Goal: Check status: Check status

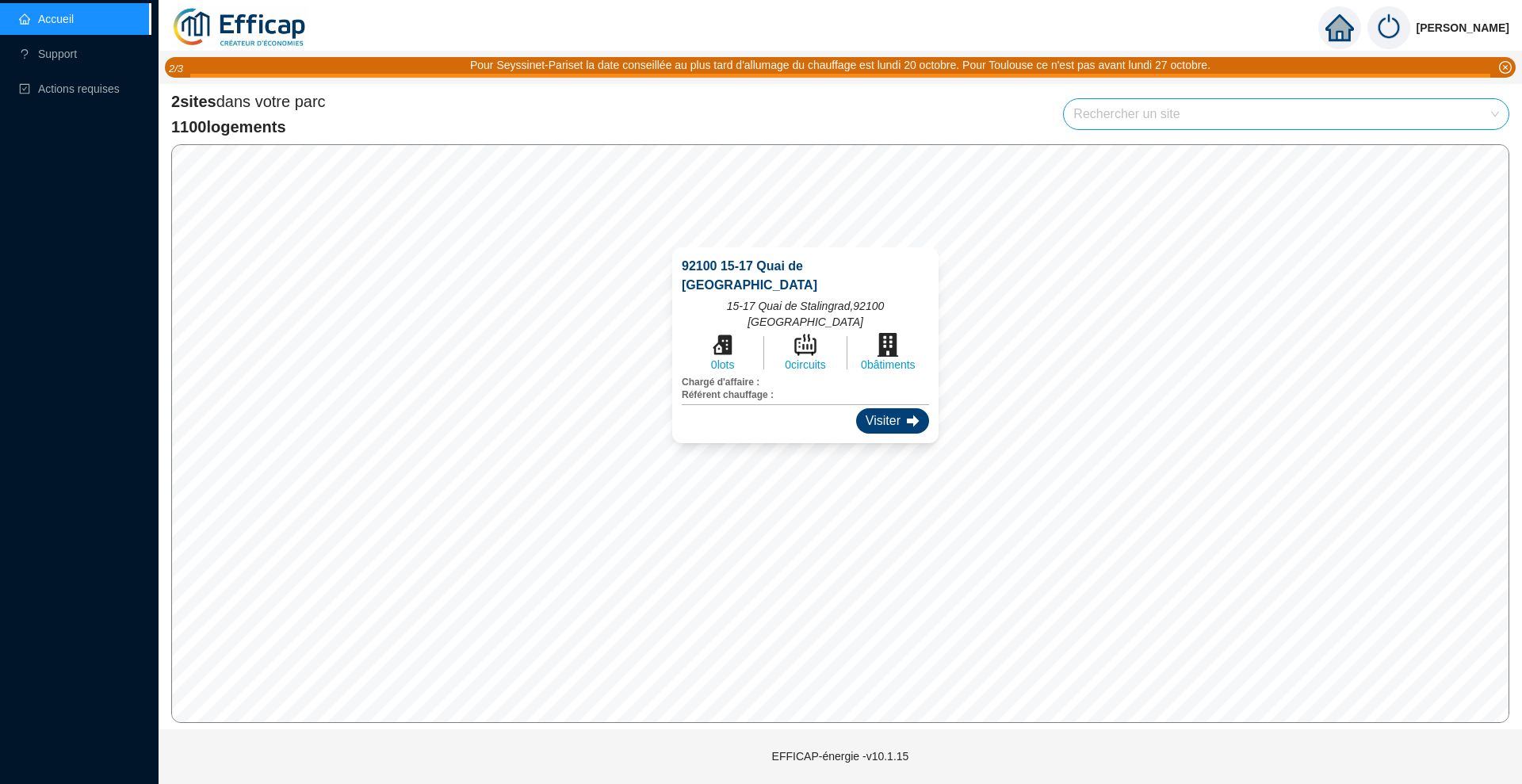
click at [872, 408] on div "Visiter" at bounding box center [893, 420] width 73 height 25
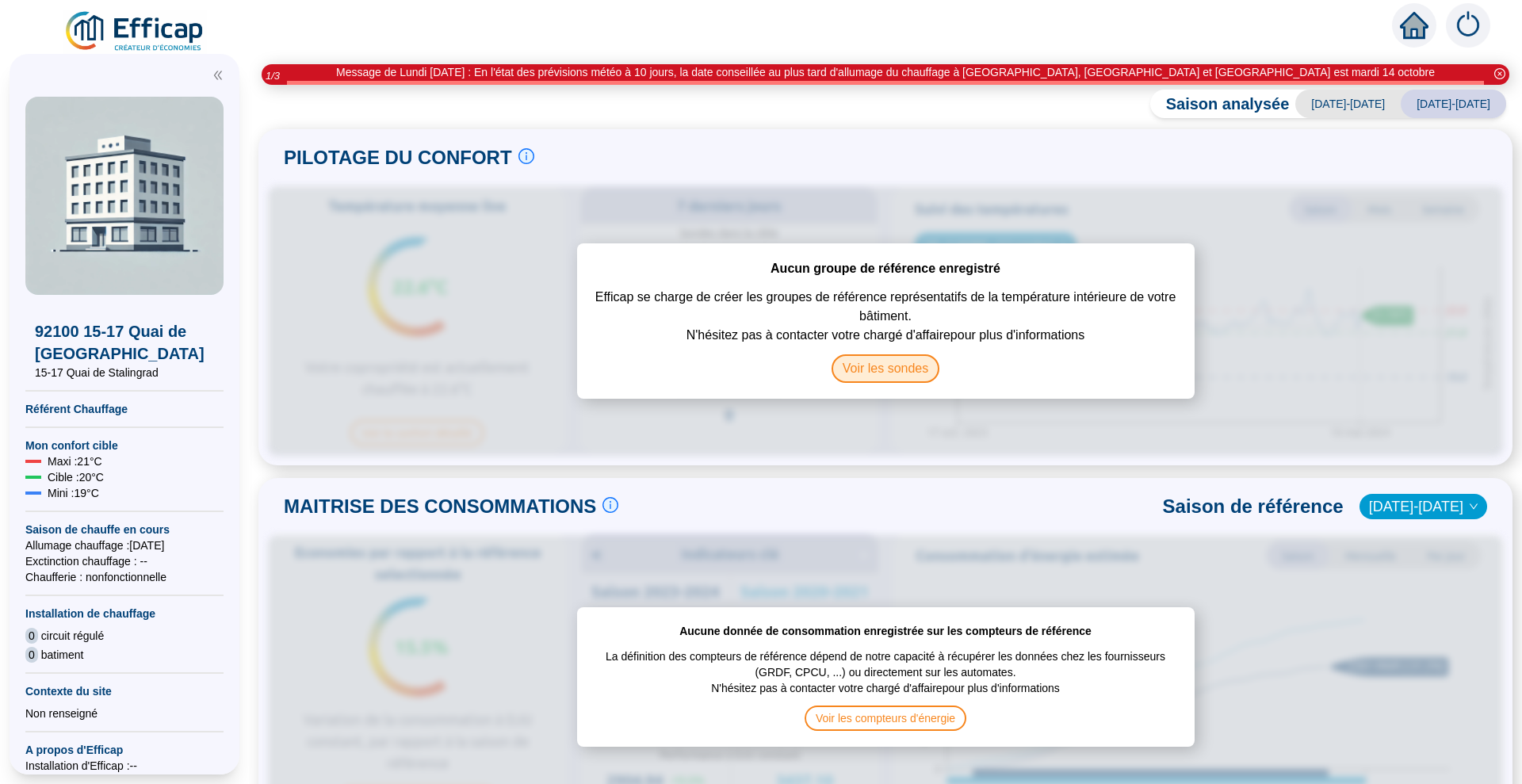
click at [872, 354] on span "Voir les sondes" at bounding box center [885, 368] width 108 height 28
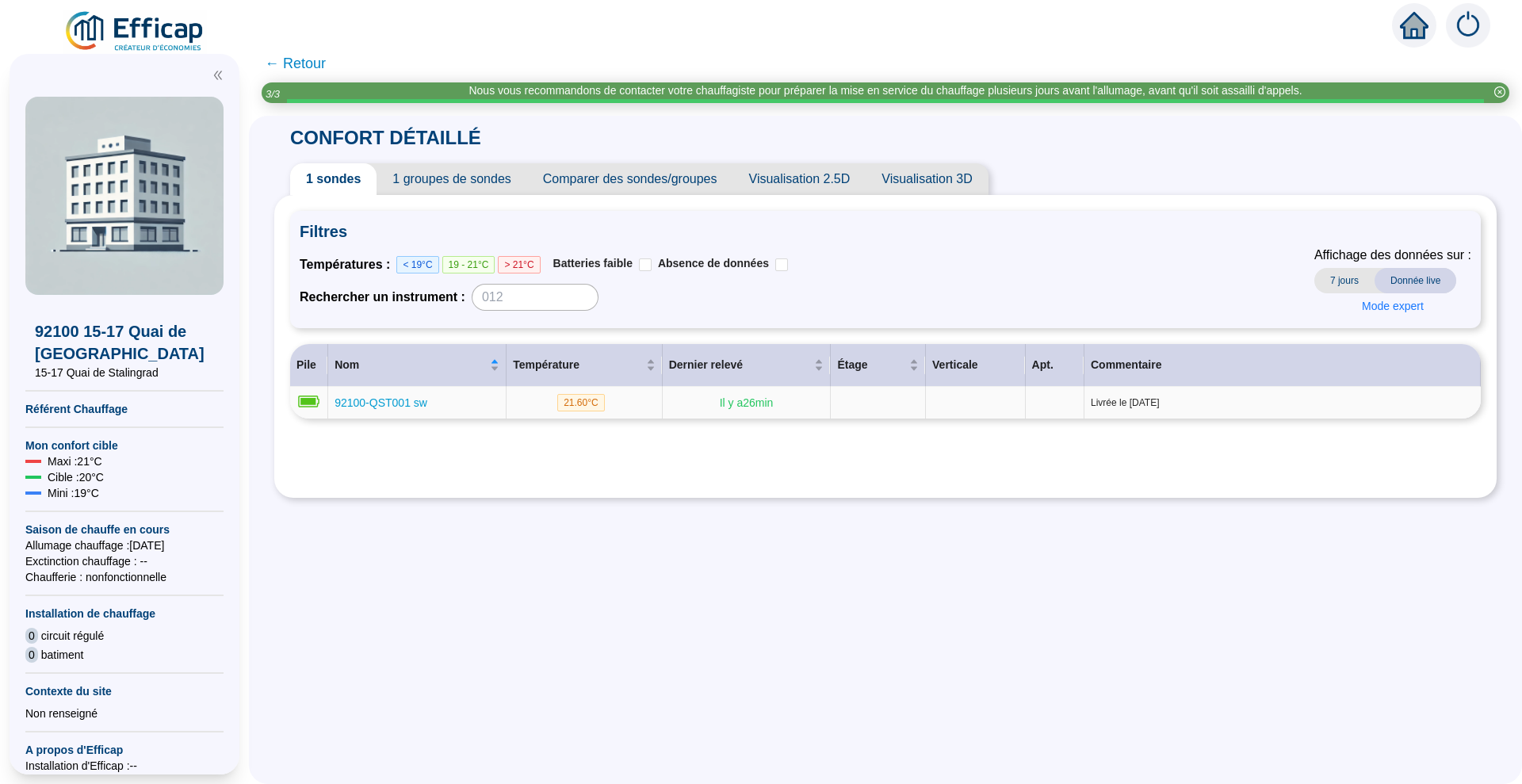
click at [397, 396] on span "92100-QST001 sw" at bounding box center [381, 403] width 93 height 13
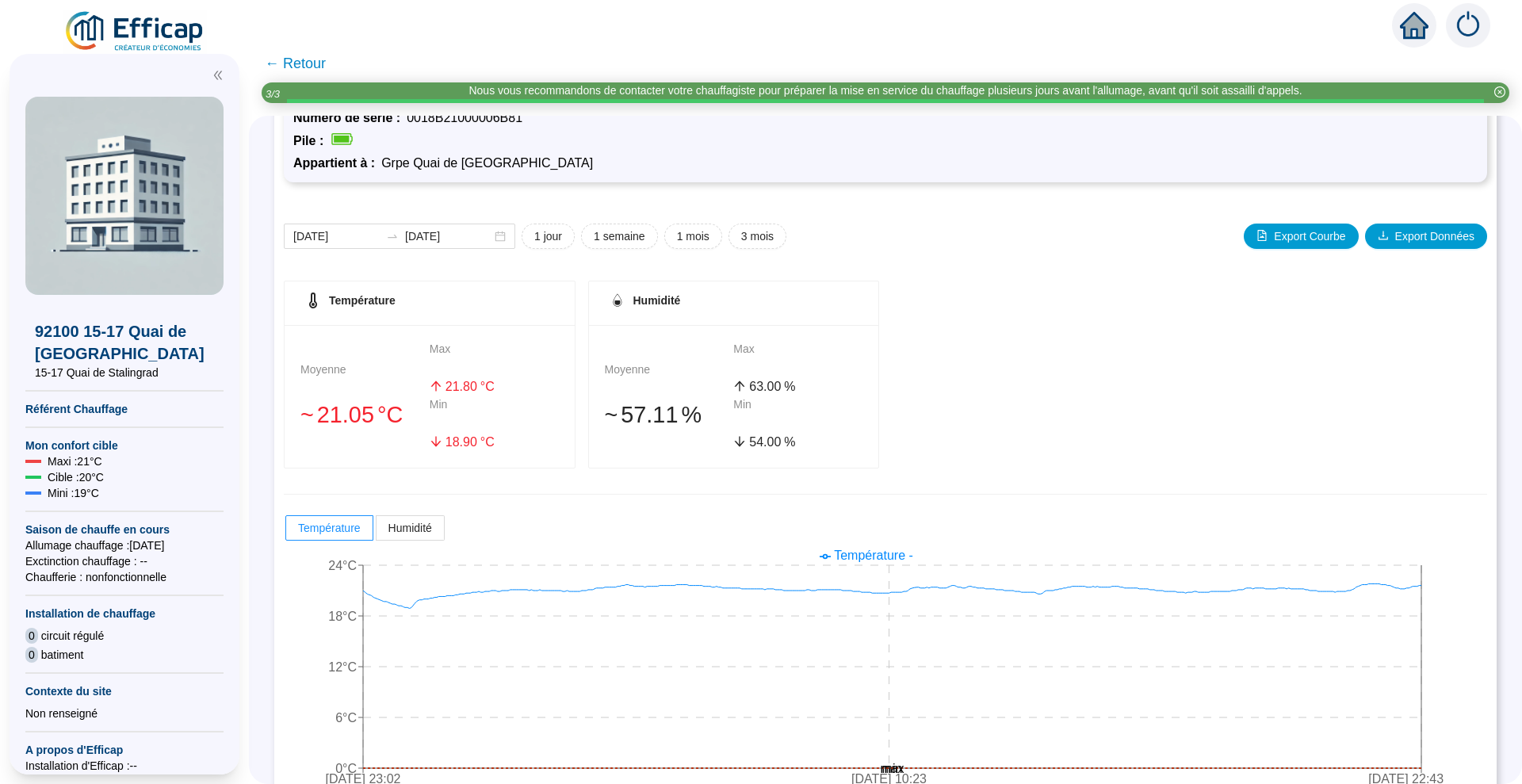
scroll to position [129, 0]
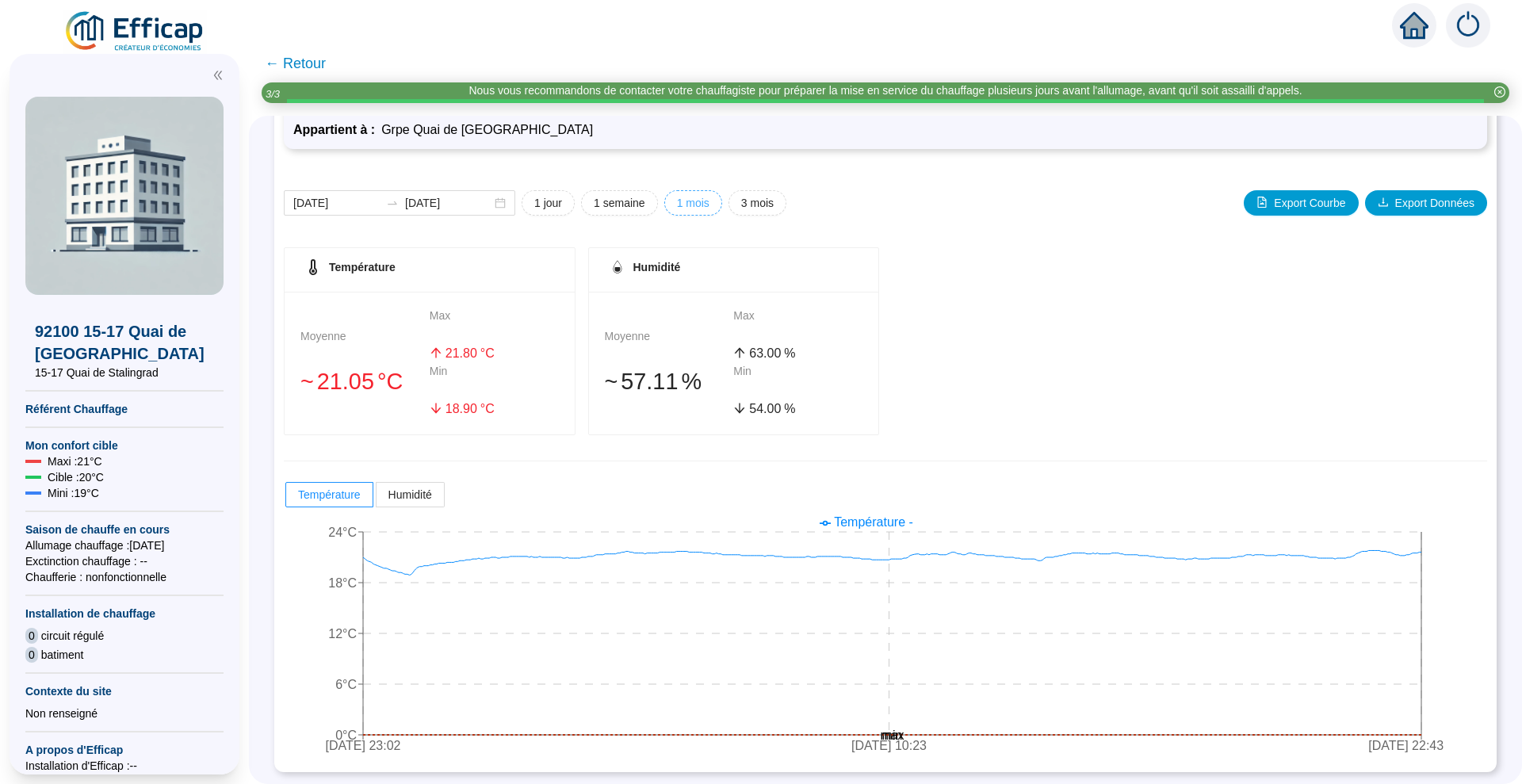
click at [691, 196] on span "1 mois" at bounding box center [693, 204] width 33 height 16
type input "[DATE]"
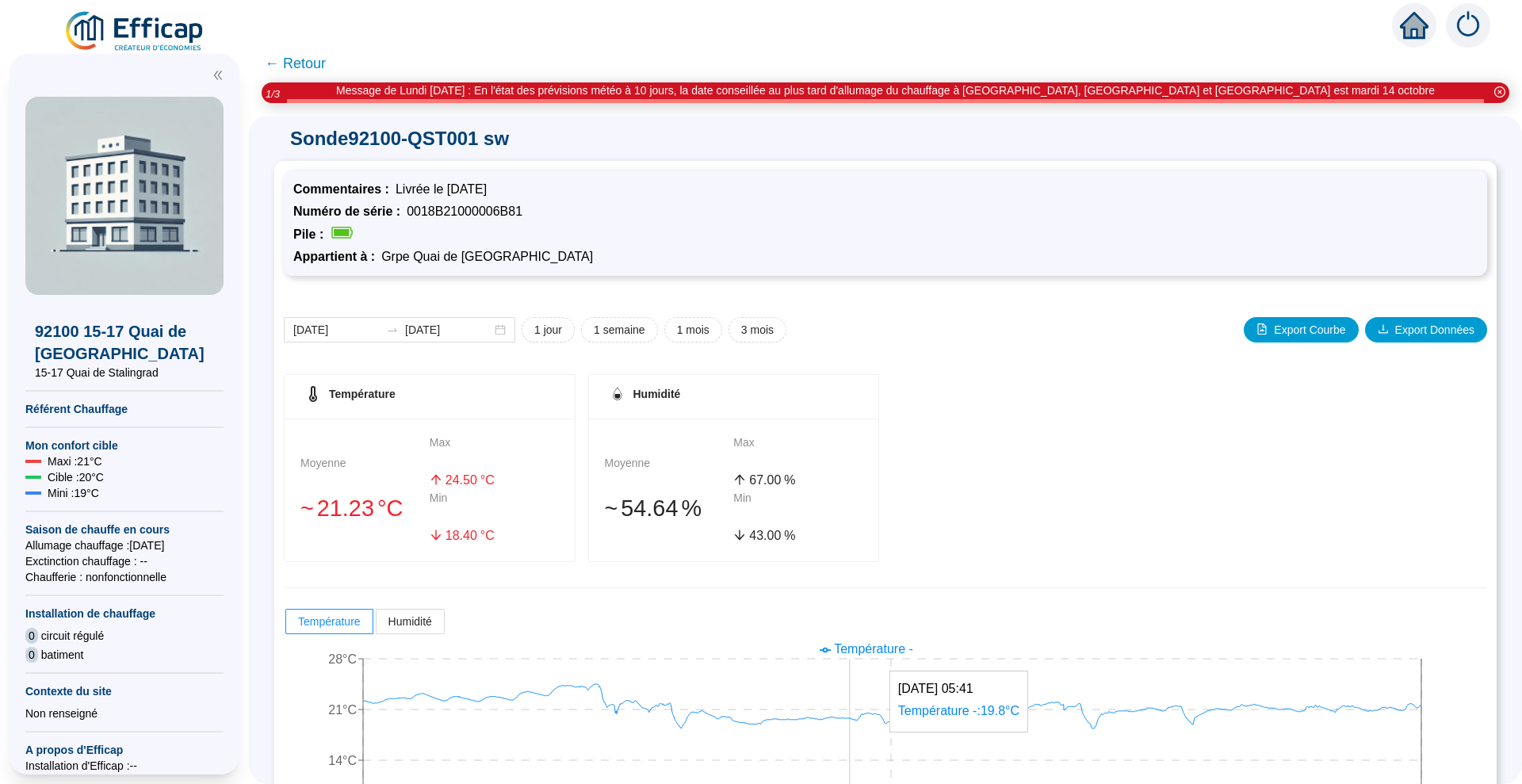
scroll to position [0, 0]
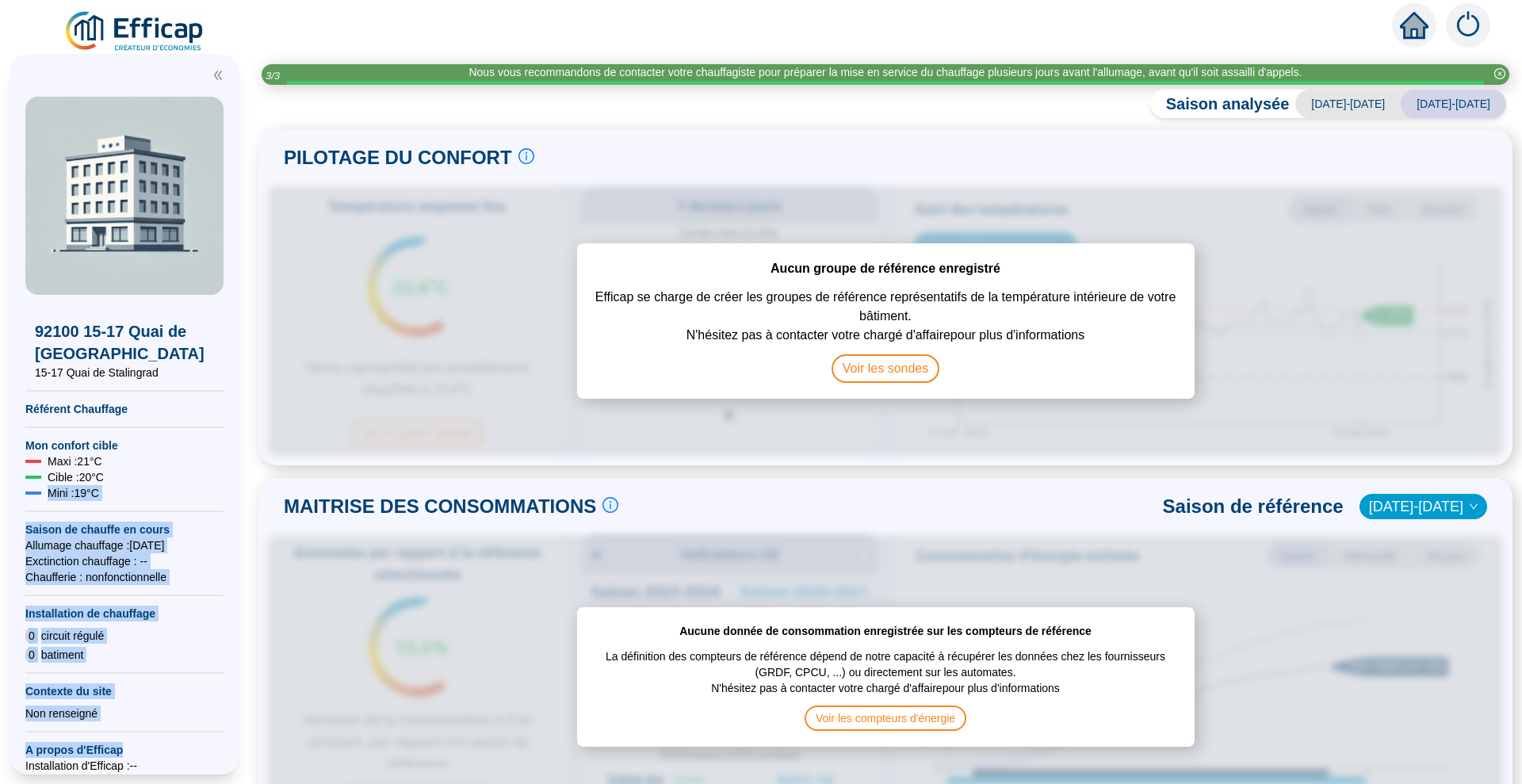
drag, startPoint x: 226, startPoint y: 473, endPoint x: 210, endPoint y: 737, distance: 264.5
click at [210, 737] on div "92100 15-17 Quai de Stalingrad 15-17 Quai de Stalingrad Référent Chauffage Mon …" at bounding box center [125, 414] width 230 height 720
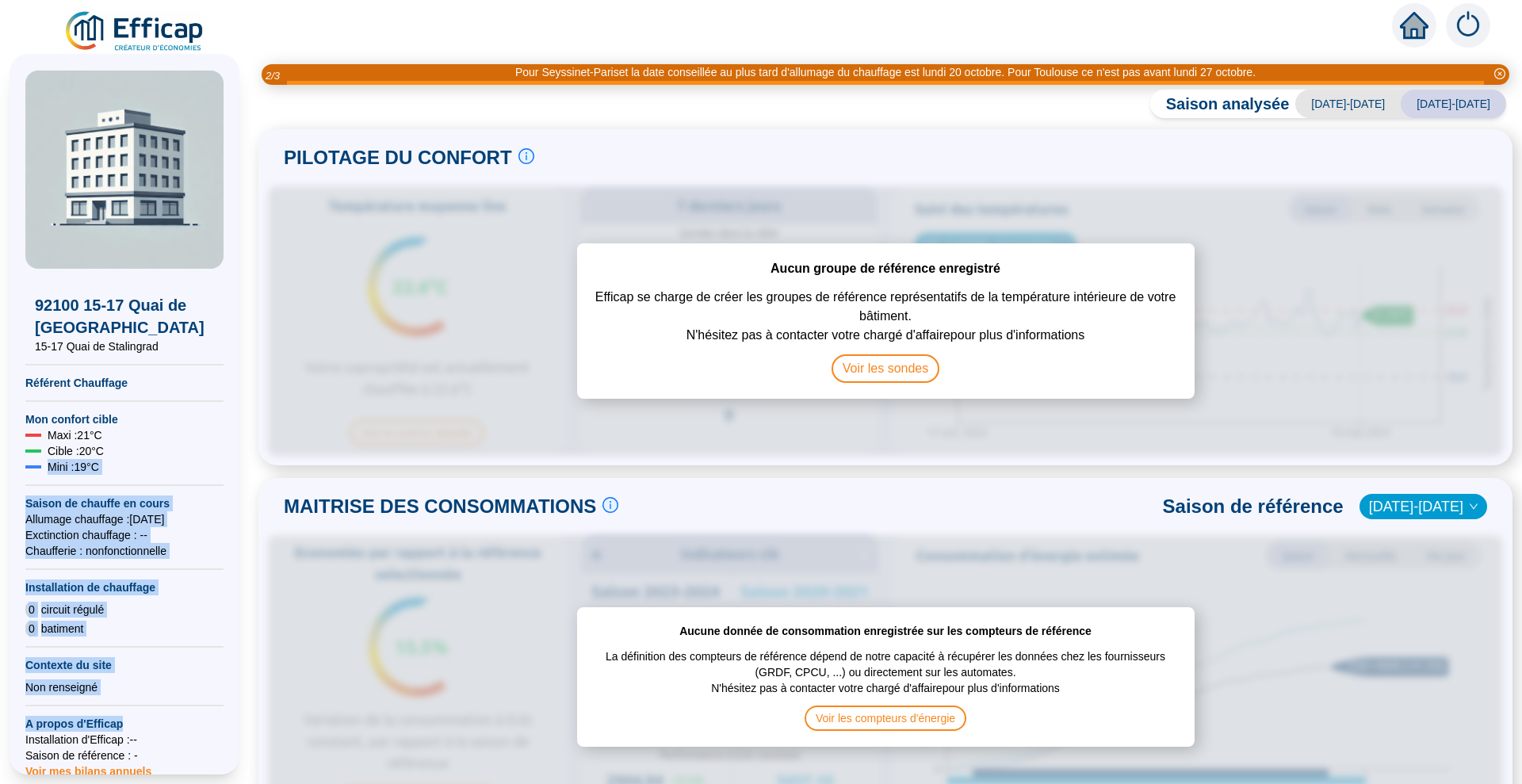
scroll to position [13, 0]
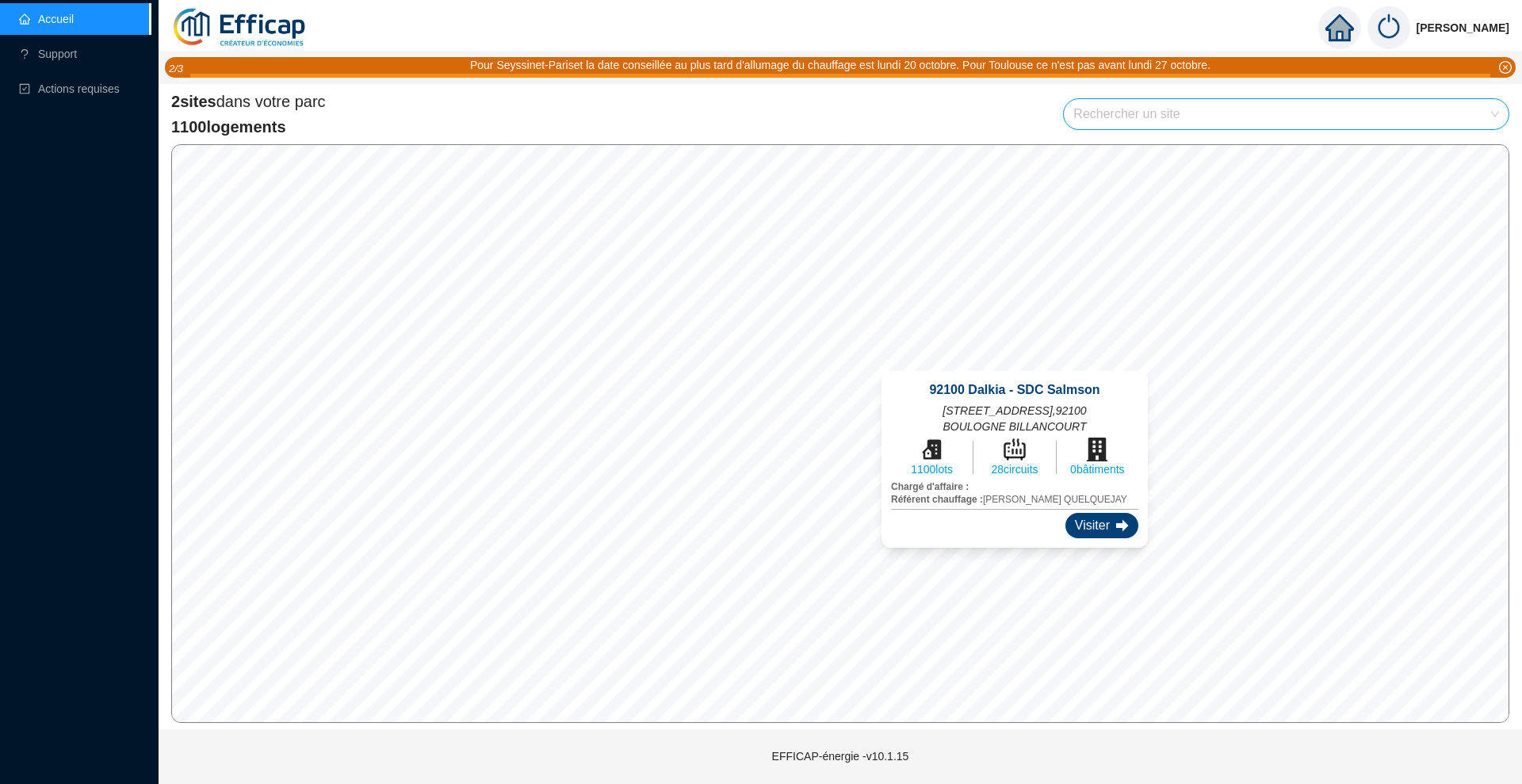
click at [1095, 522] on div "Visiter" at bounding box center [1103, 525] width 73 height 25
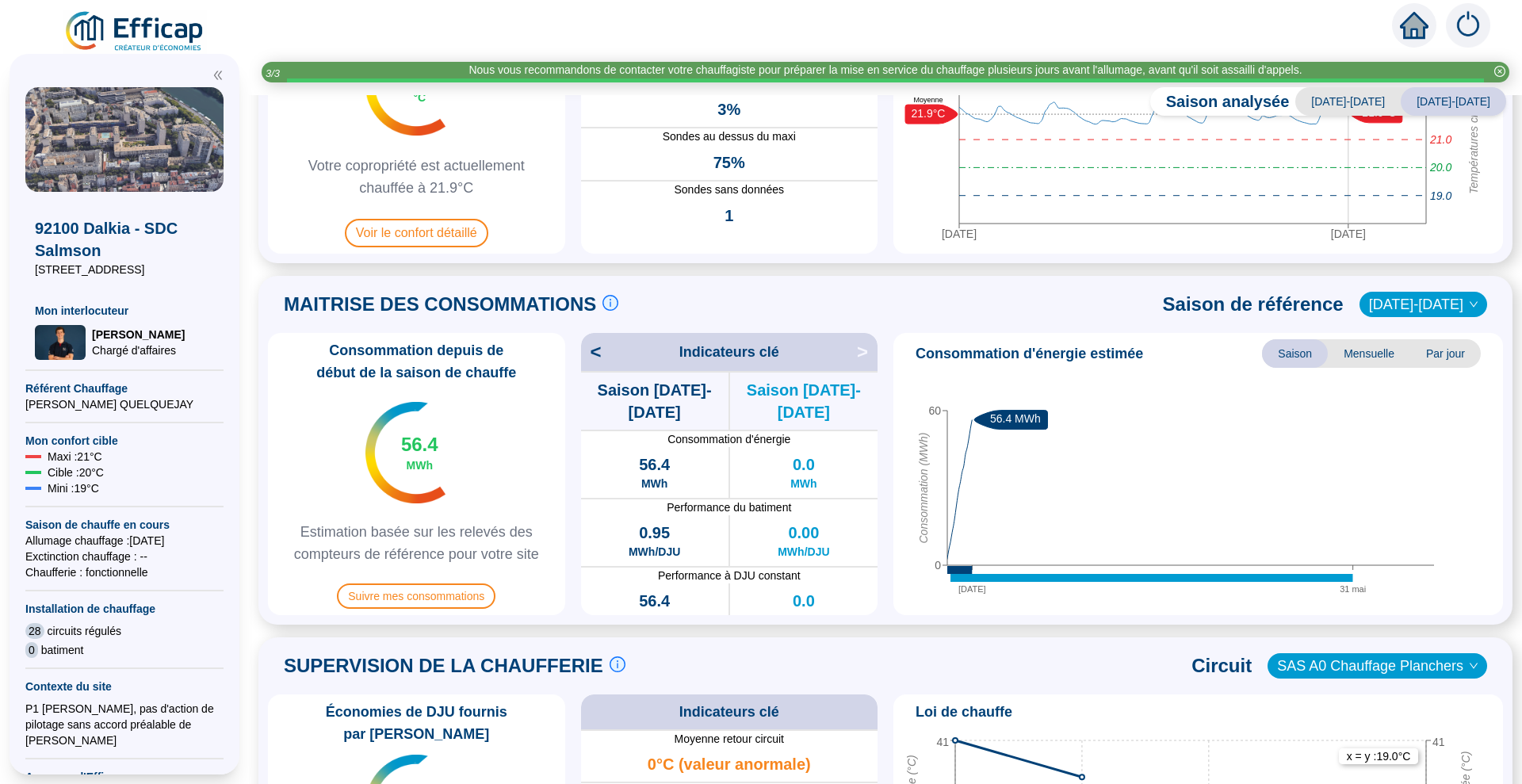
scroll to position [396, 0]
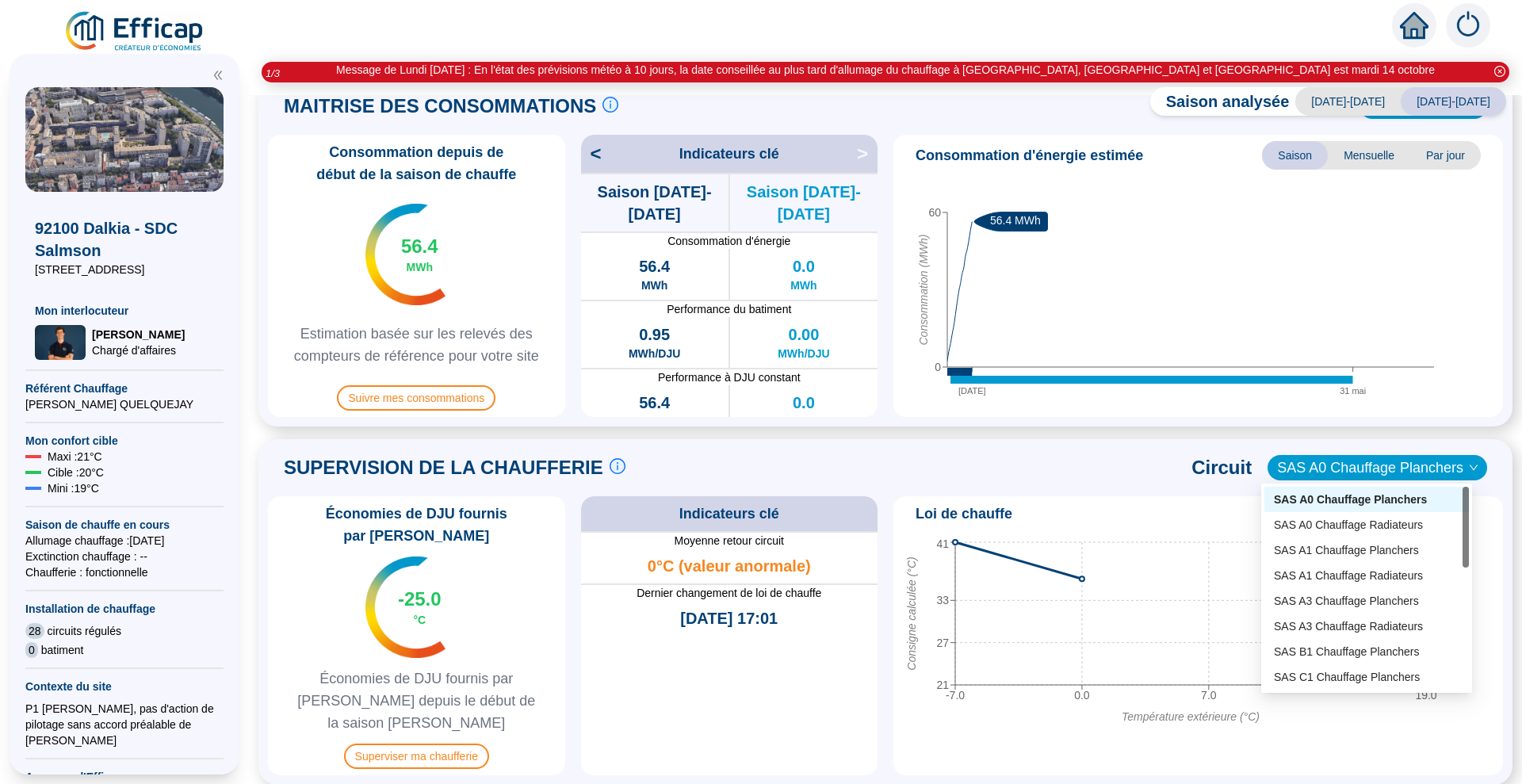
click at [1360, 467] on span "SAS A0 Chauffage Planchers" at bounding box center [1378, 467] width 200 height 24
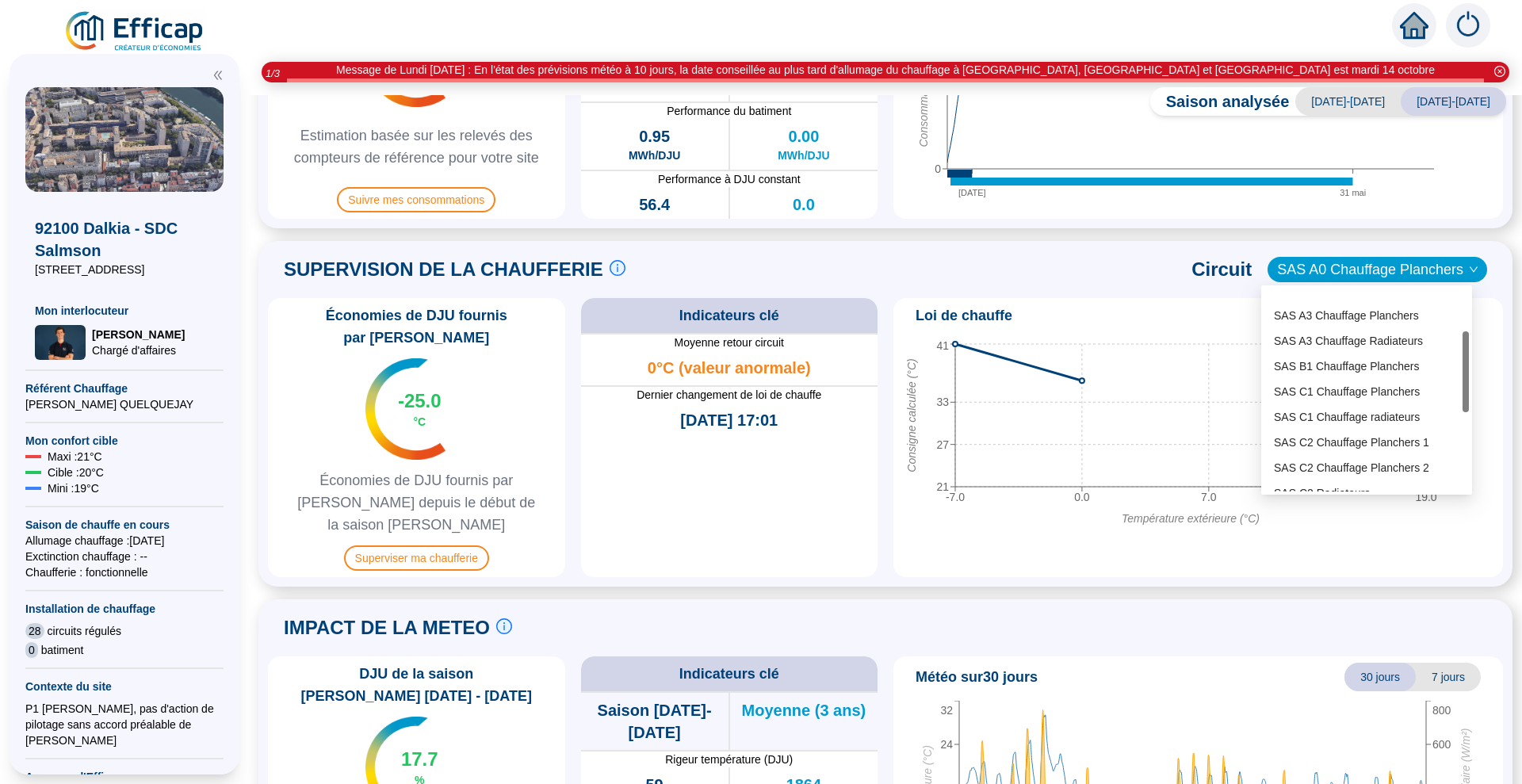
scroll to position [83, 0]
drag, startPoint x: 1468, startPoint y: 350, endPoint x: 1427, endPoint y: 379, distance: 50.2
click at [1427, 379] on div "SAS A1 Chauffage Radiateurs SAS A3 Chauffage Planchers SAS A3 Chauffage Radiate…" at bounding box center [1366, 389] width 204 height 203
click at [1329, 369] on div "SAS B1 Chauffage Planchers" at bounding box center [1367, 370] width 186 height 16
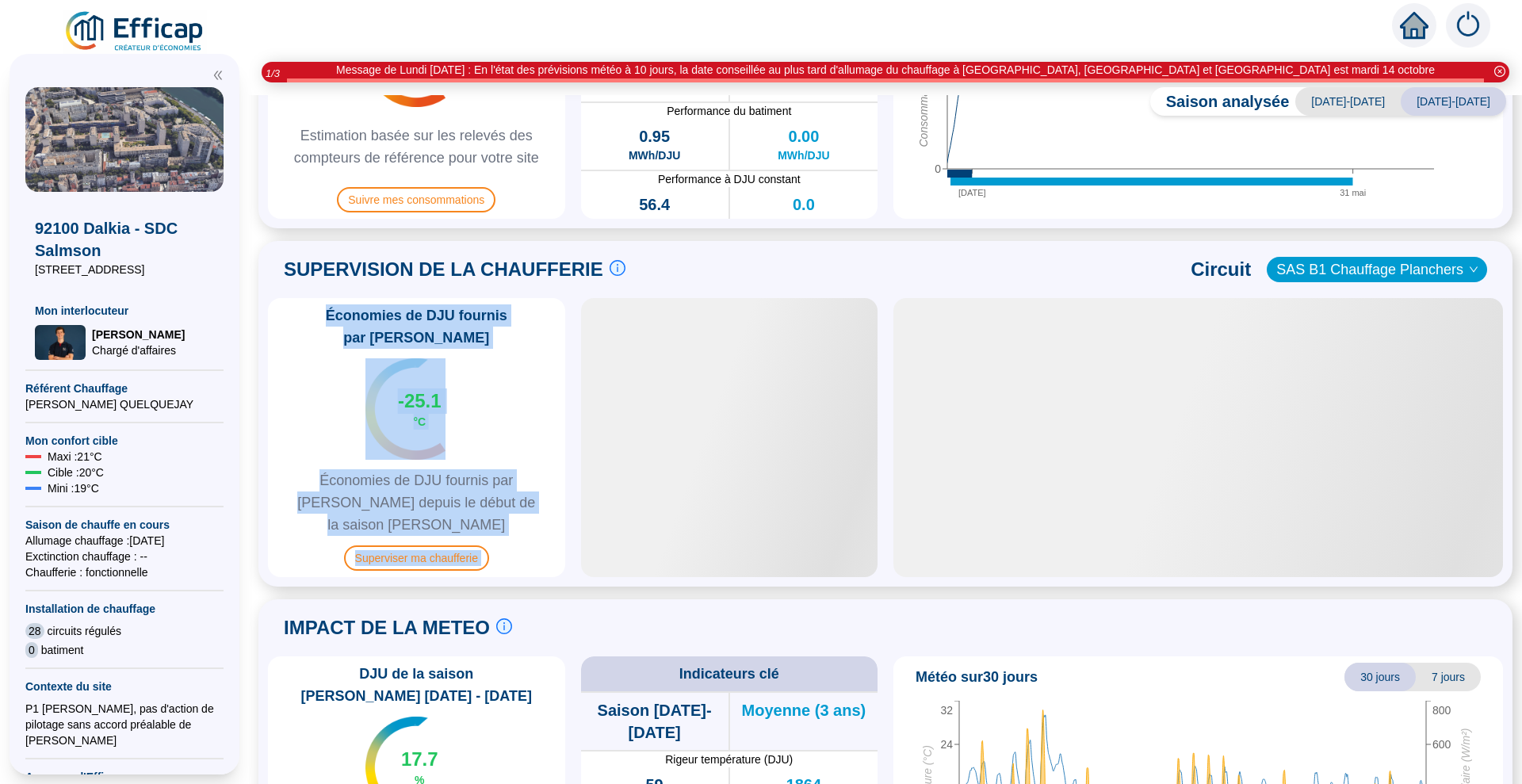
click at [1329, 369] on div at bounding box center [1198, 437] width 610 height 279
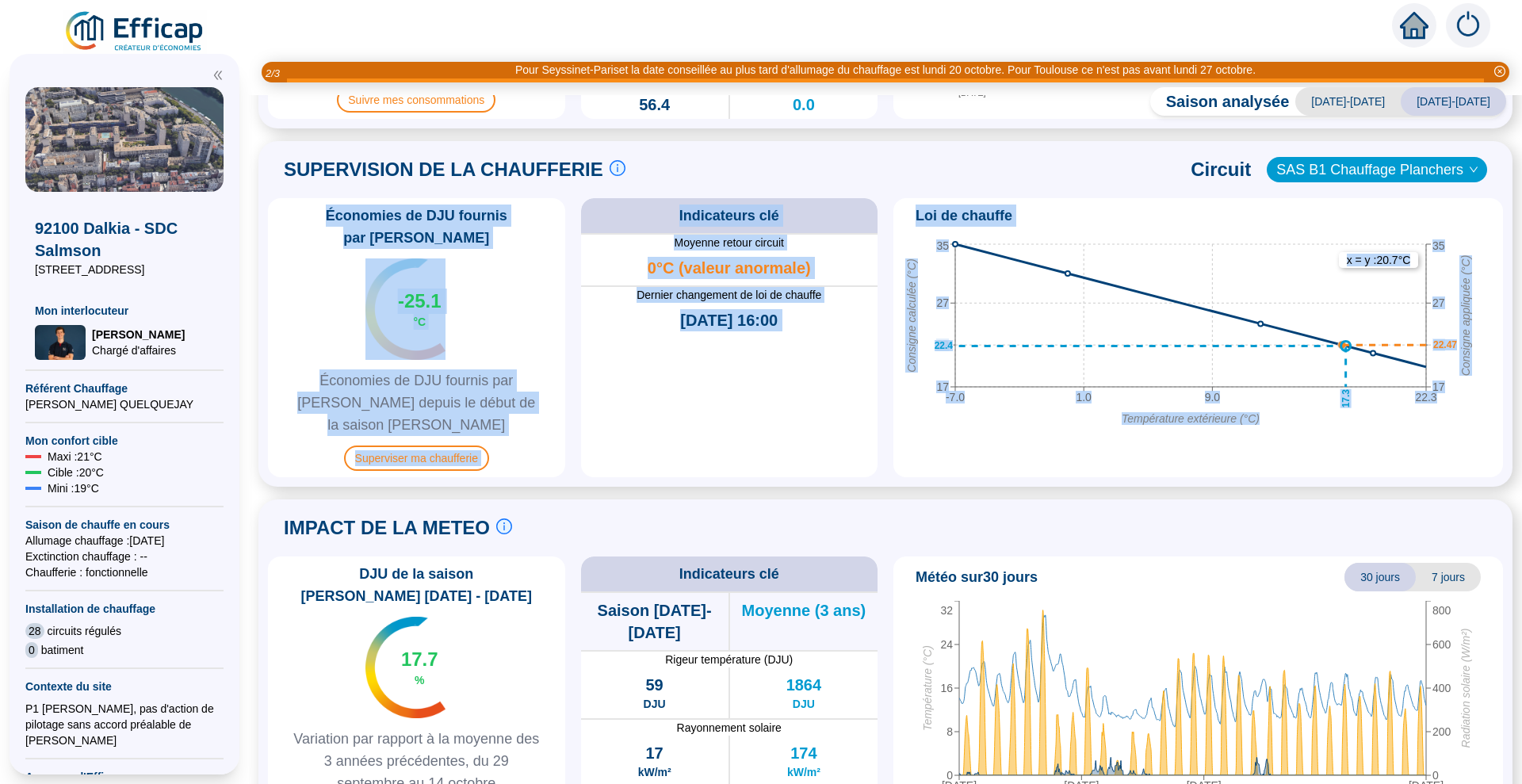
scroll to position [742, 0]
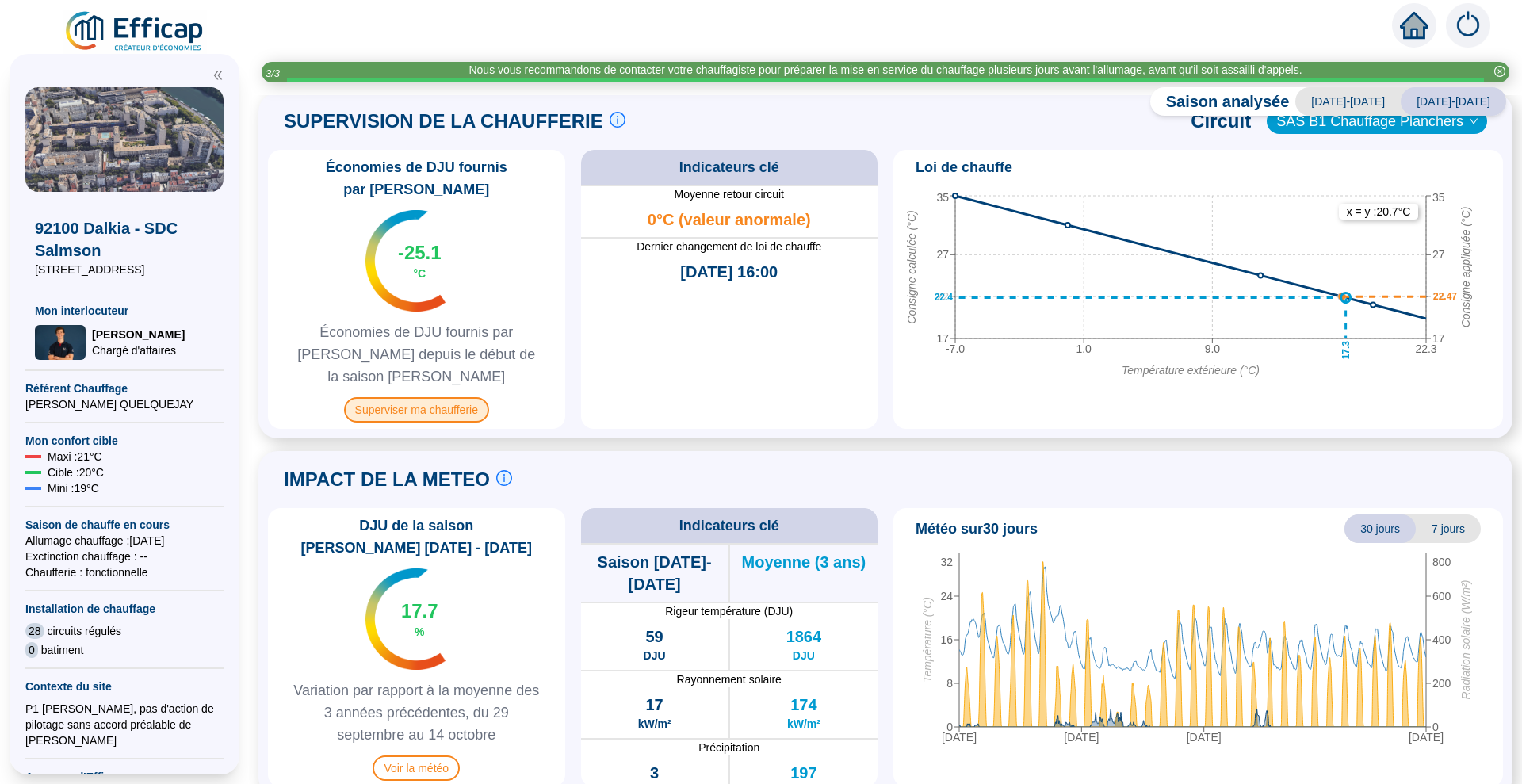
click at [450, 397] on span "Superviser ma chaufferie" at bounding box center [417, 410] width 145 height 25
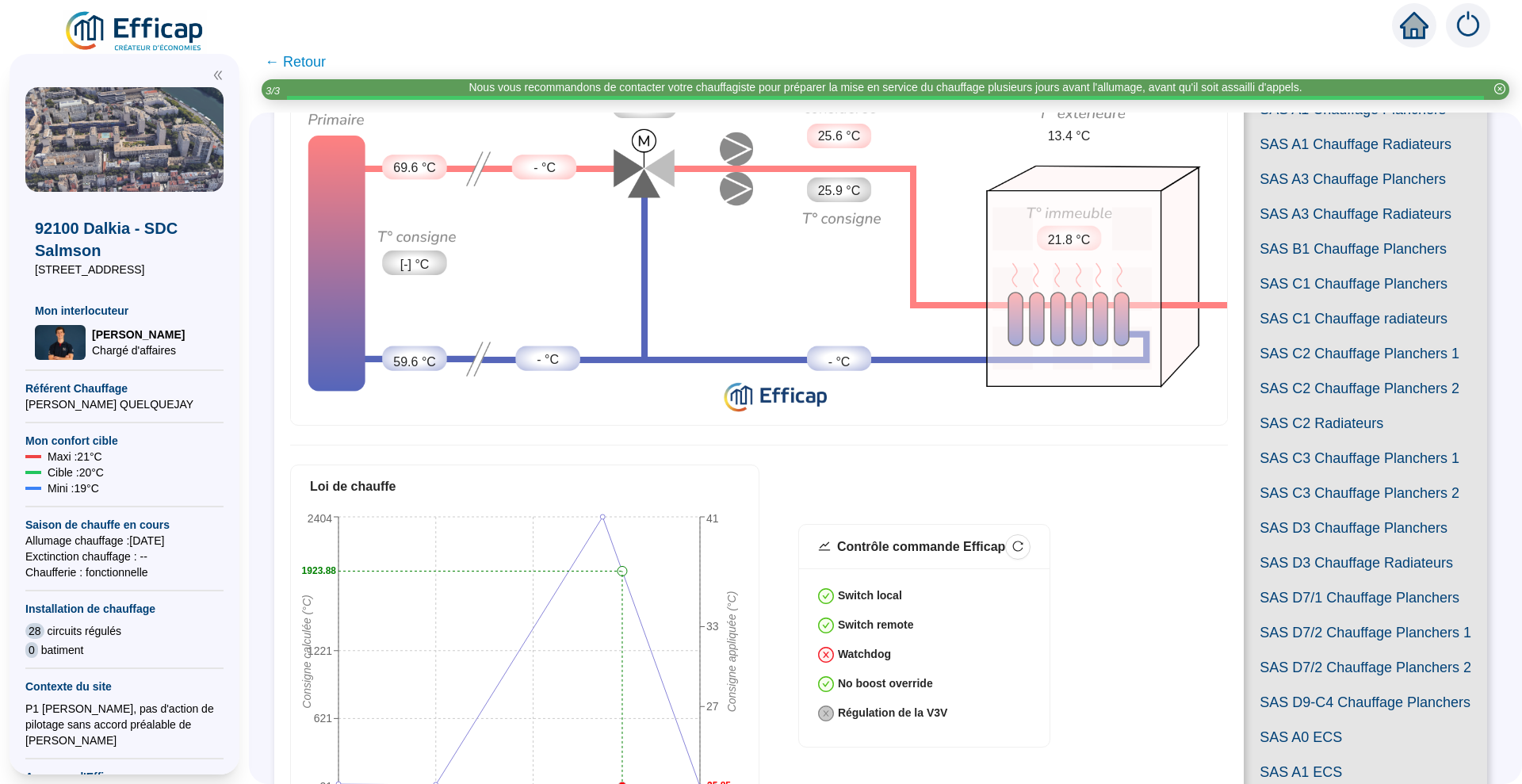
scroll to position [160, 0]
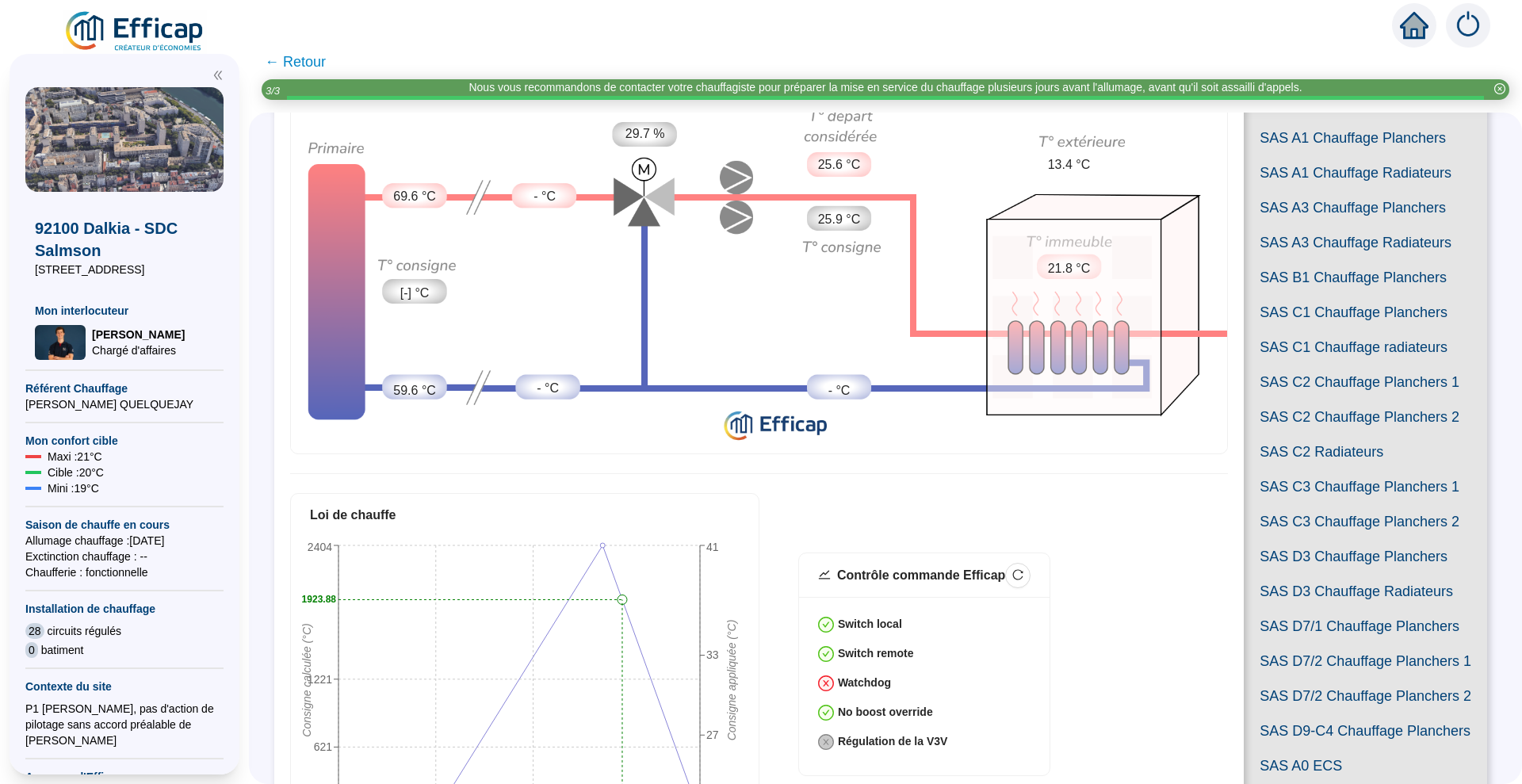
click at [1292, 295] on span "SAS B1 Chauffage Planchers" at bounding box center [1366, 277] width 243 height 35
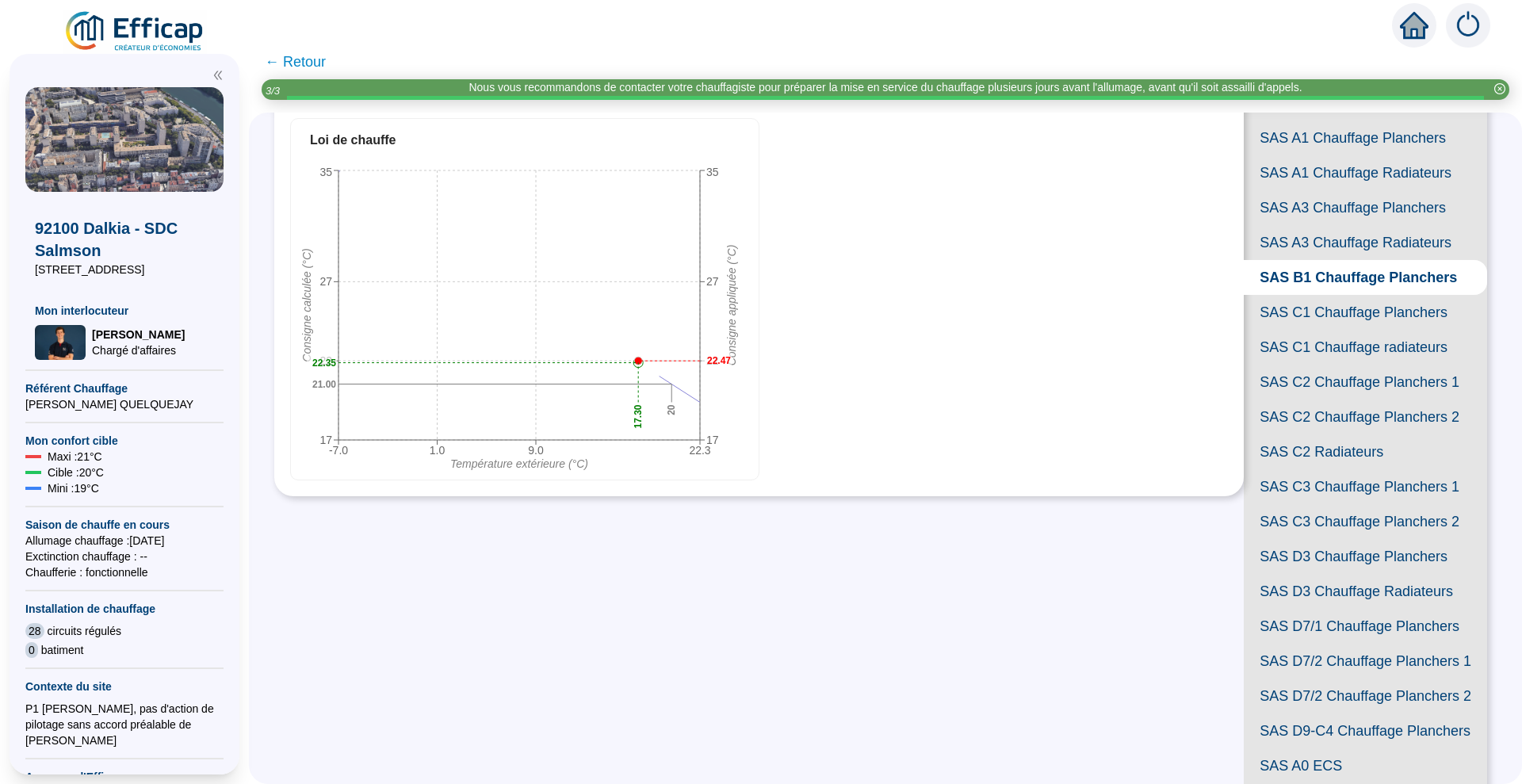
click at [1292, 295] on span "SAS B1 Chauffage Planchers" at bounding box center [1366, 277] width 243 height 35
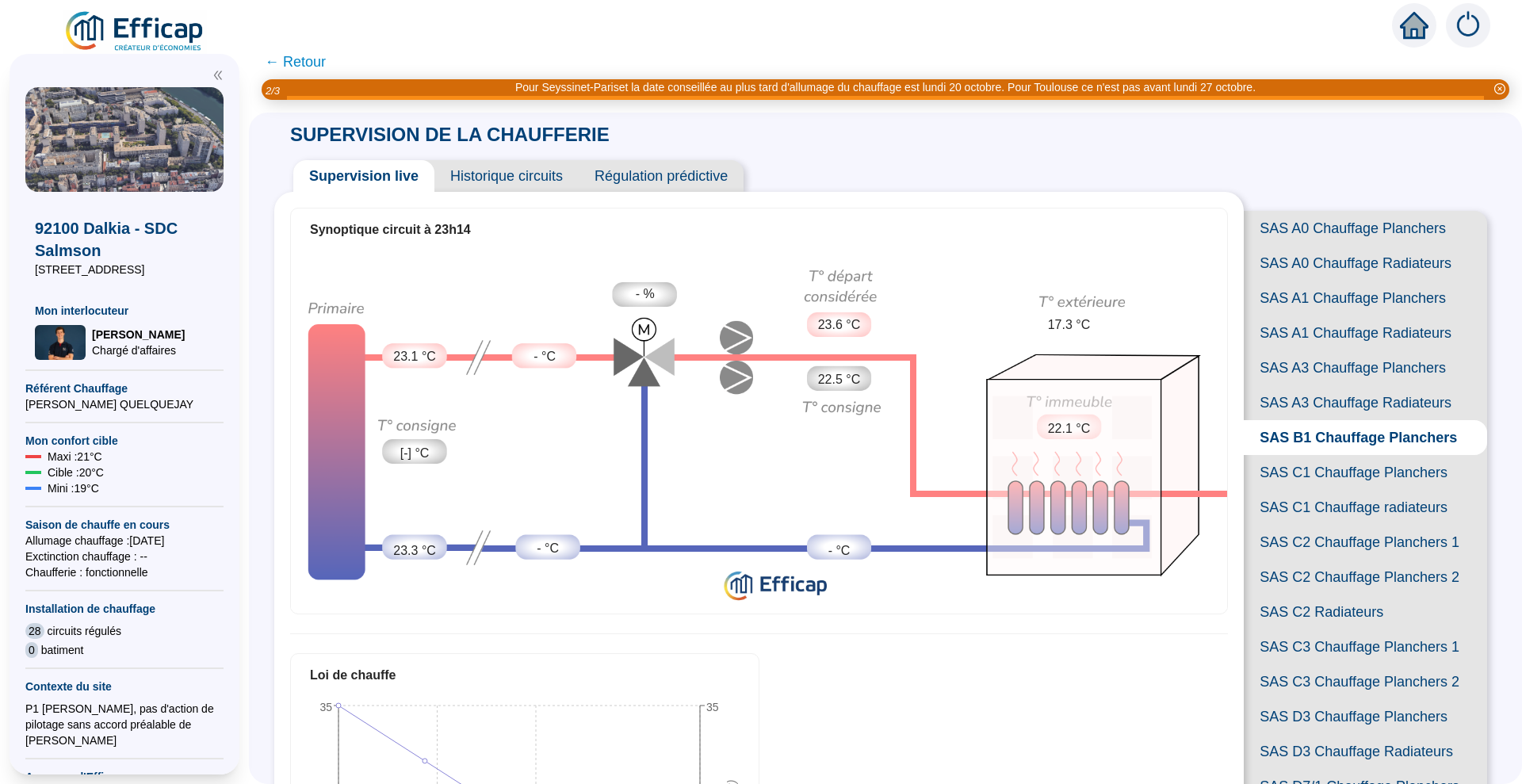
click at [709, 90] on div "Pour Seyssinet-Pariset la date conseillée au plus tard d'allumage du chauffage …" at bounding box center [885, 87] width 740 height 16
click at [1497, 83] on icon "close-circle" at bounding box center [1500, 89] width 11 height 11
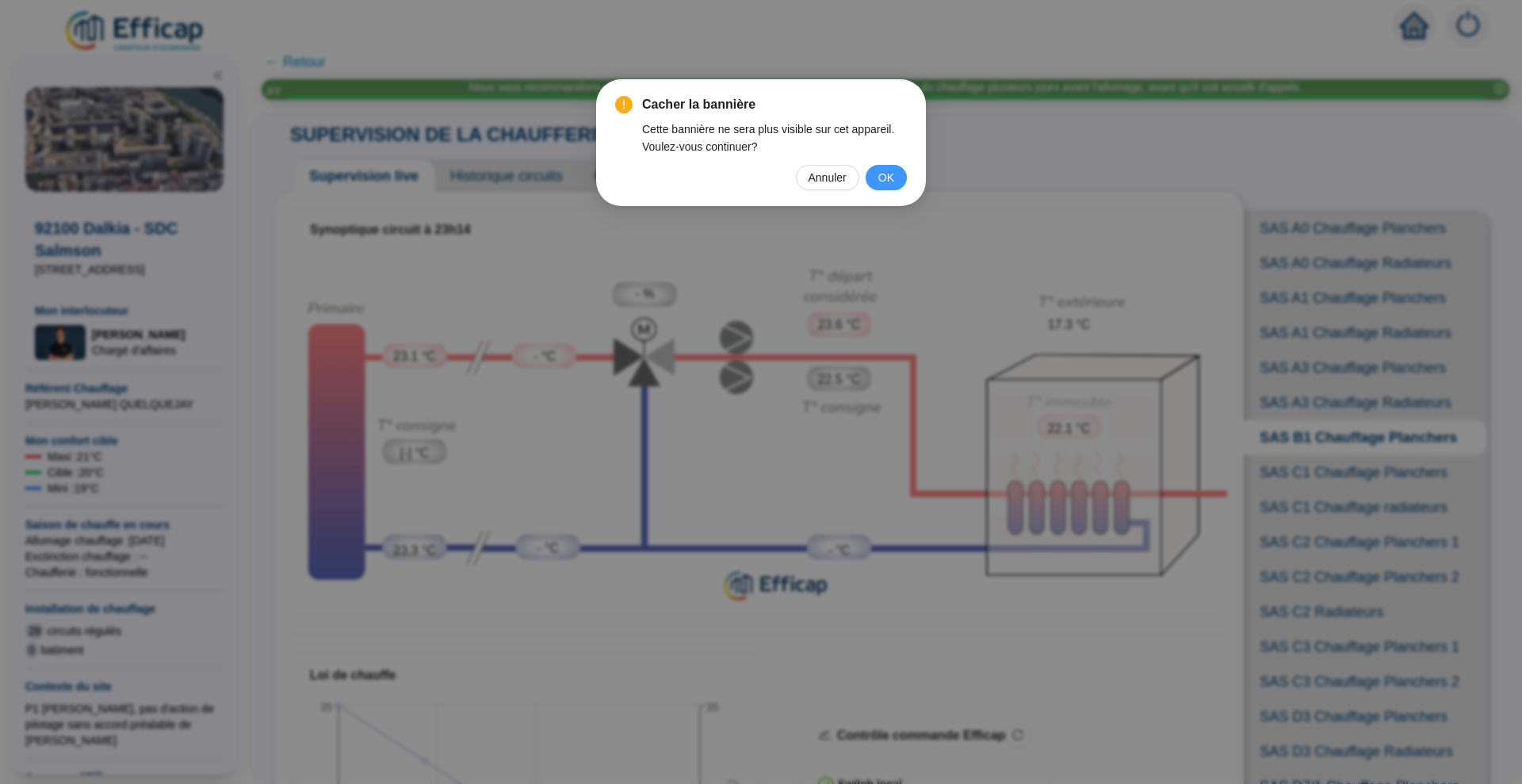
click at [876, 167] on button "OK" at bounding box center [886, 177] width 42 height 25
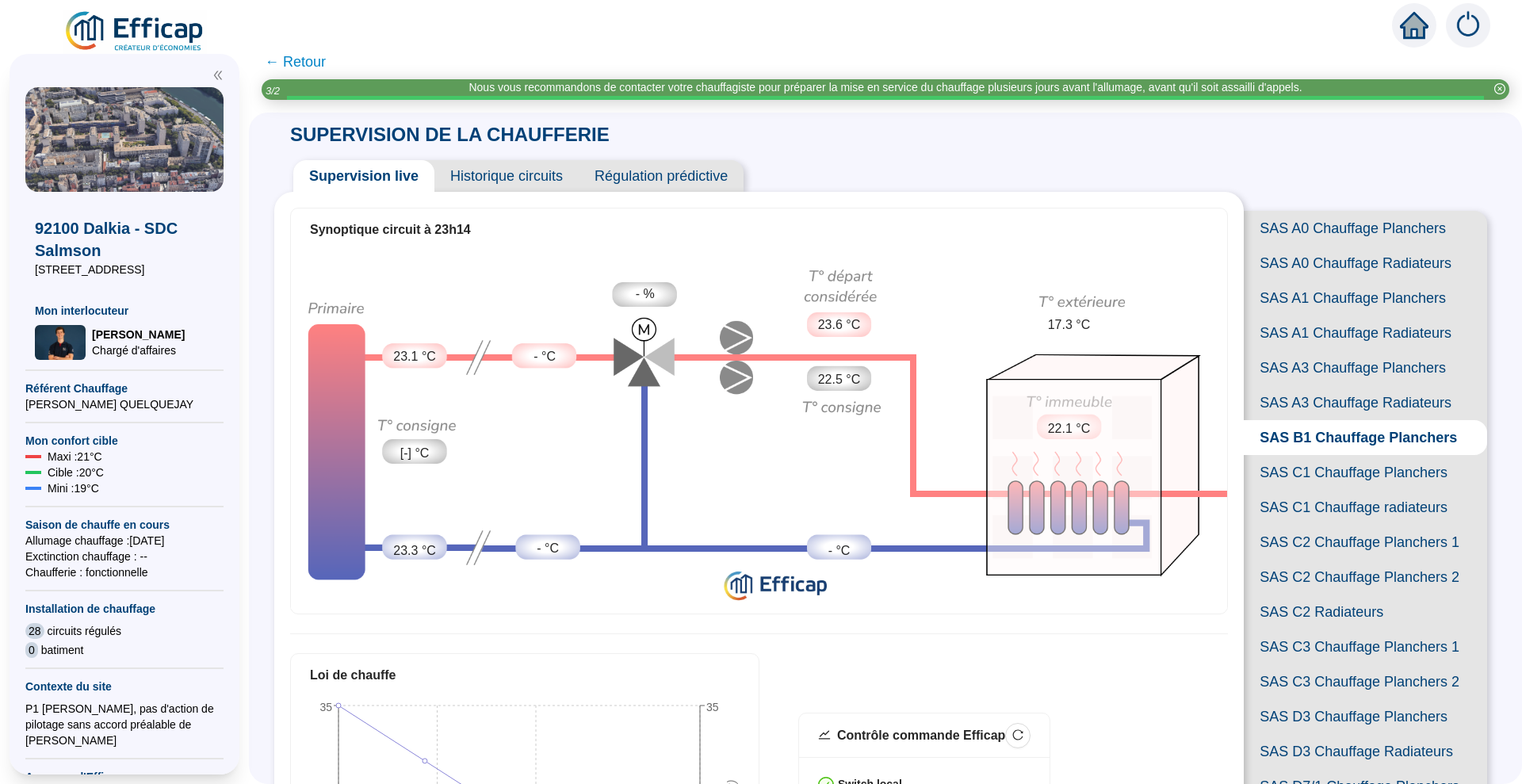
click at [554, 169] on span "Historique circuits" at bounding box center [507, 176] width 144 height 32
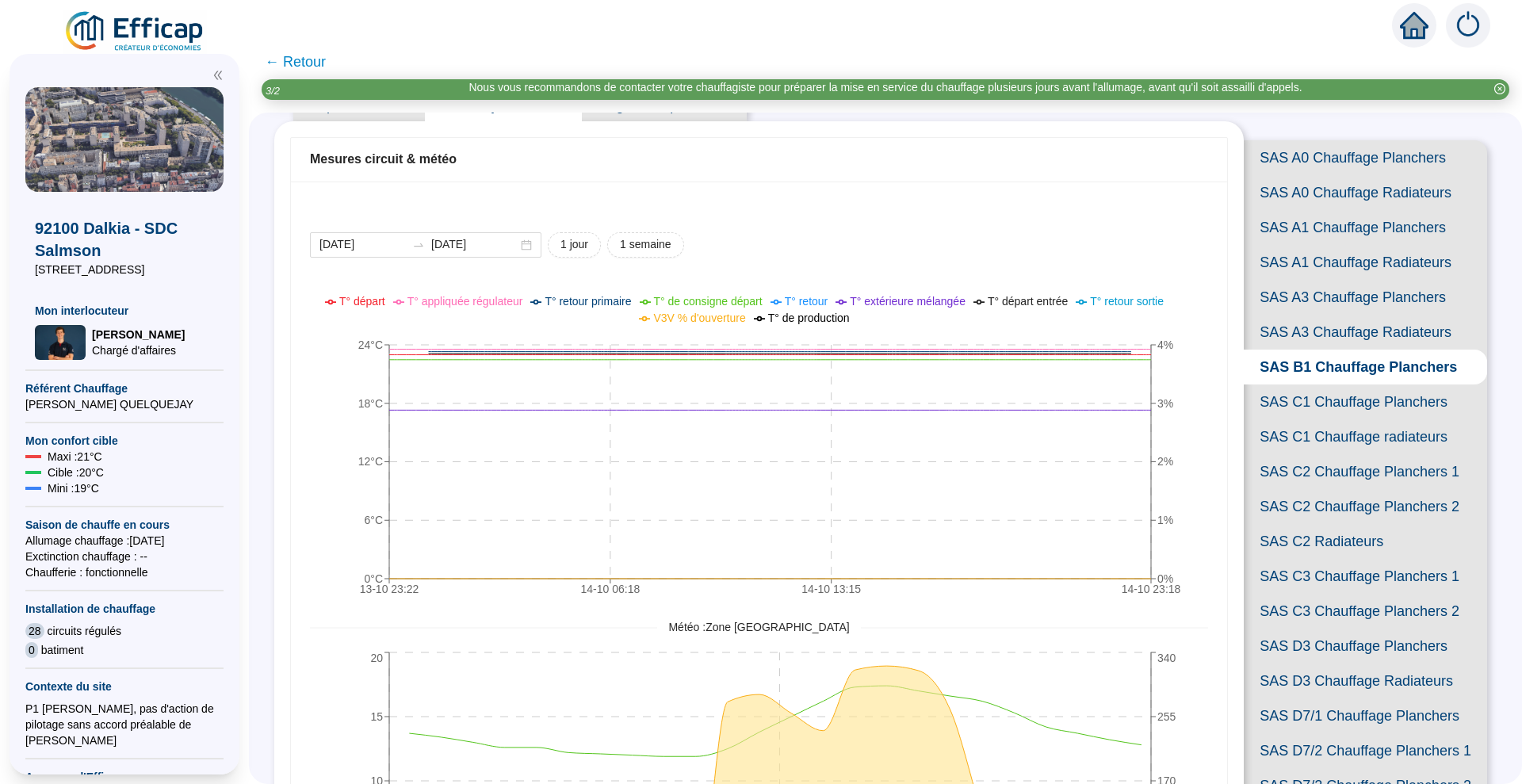
scroll to position [99, 0]
